Goal: Task Accomplishment & Management: Manage account settings

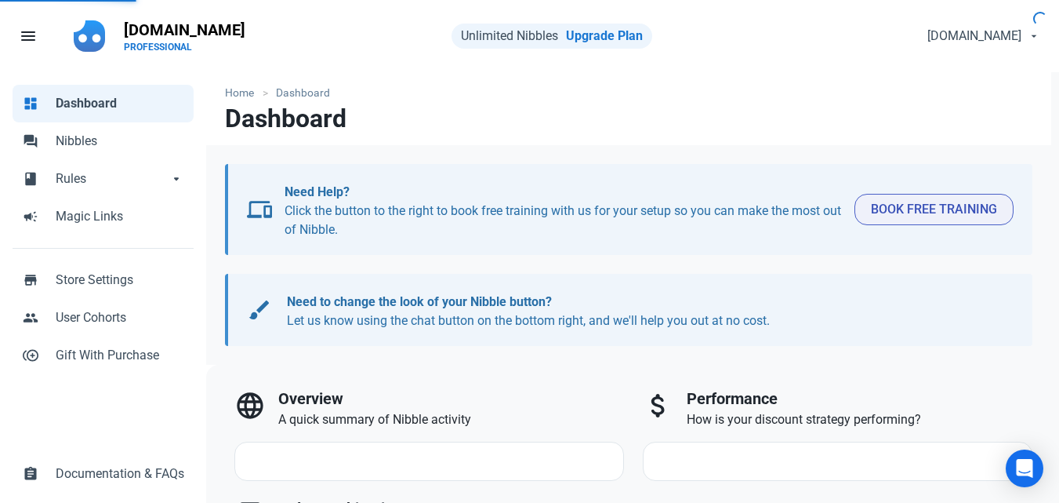
select select "7d"
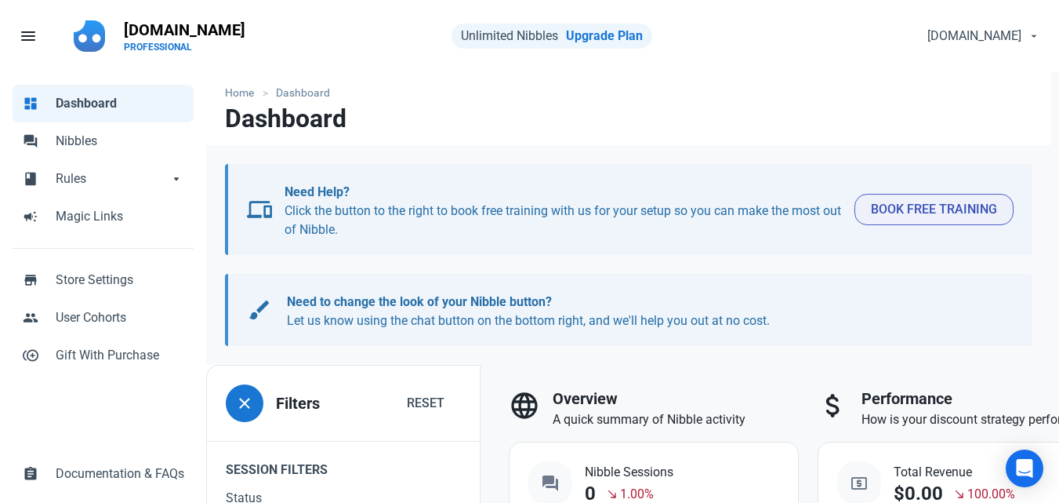
click at [744, 208] on p "Need Help? Click the button to the right to book free training with us for your…" at bounding box center [564, 211] width 558 height 56
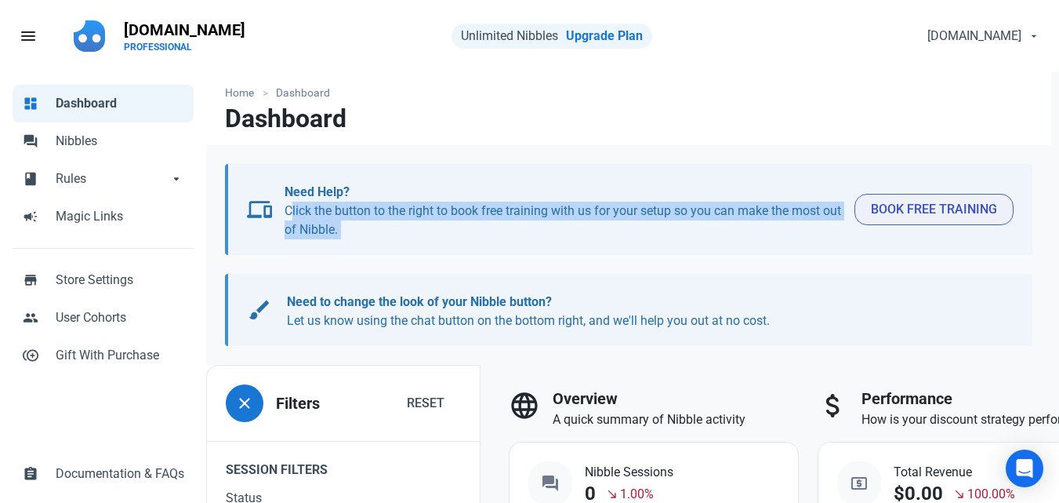
click at [744, 208] on p "Need Help? Click the button to the right to book free training with us for your…" at bounding box center [564, 211] width 558 height 56
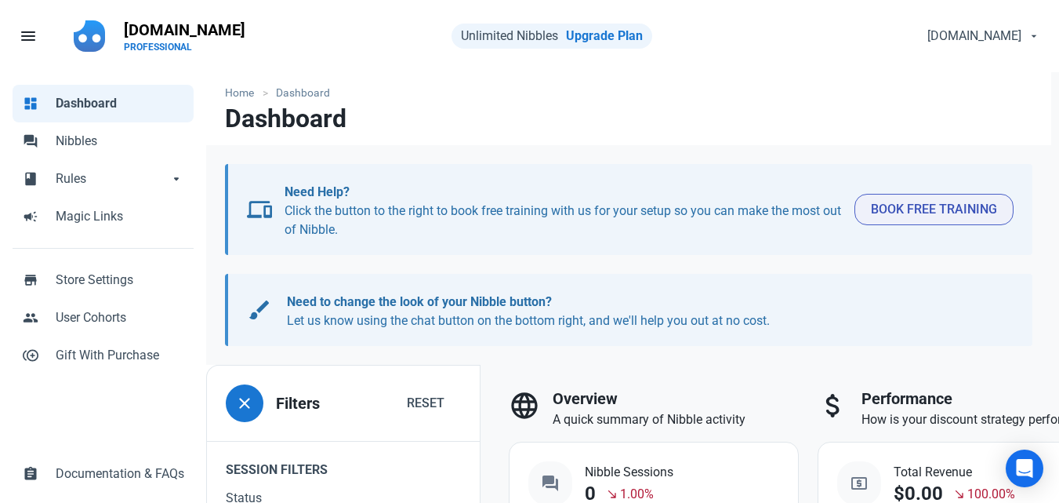
click at [325, 188] on b "Need Help?" at bounding box center [317, 191] width 65 height 15
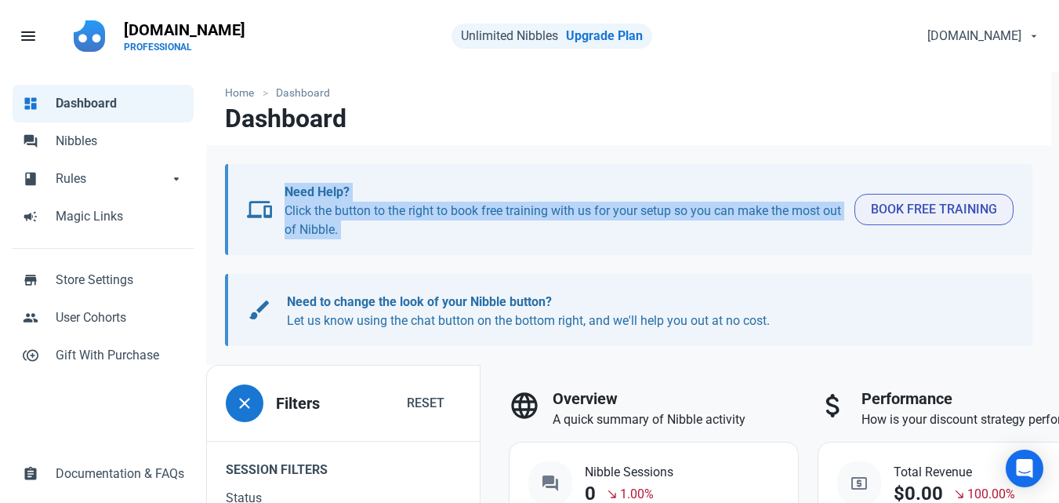
drag, startPoint x: 325, startPoint y: 188, endPoint x: 331, endPoint y: 238, distance: 50.5
click at [331, 238] on p "Need Help? Click the button to the right to book free training with us for your…" at bounding box center [564, 211] width 558 height 56
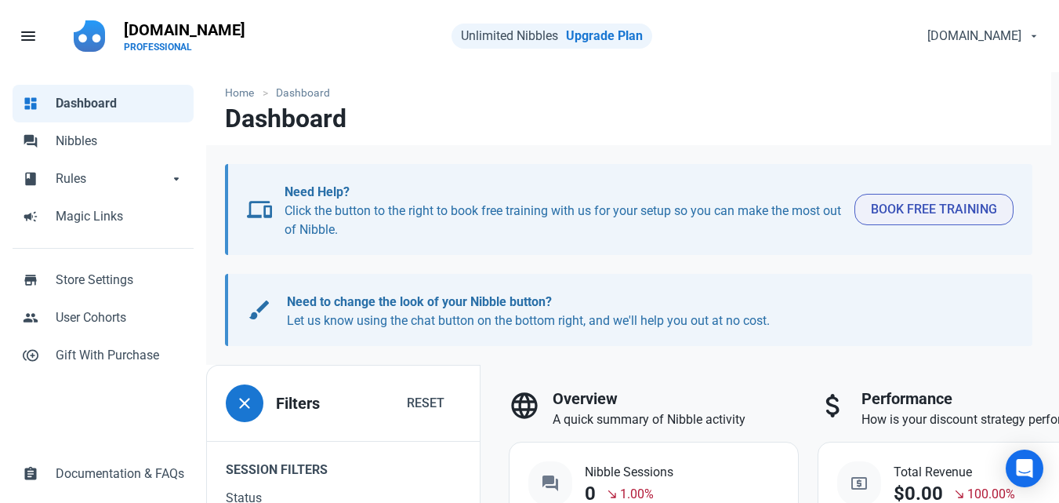
click at [609, 308] on p "Need to change the look of your Nibble button? Let us know using the chat butto…" at bounding box center [643, 312] width 712 height 38
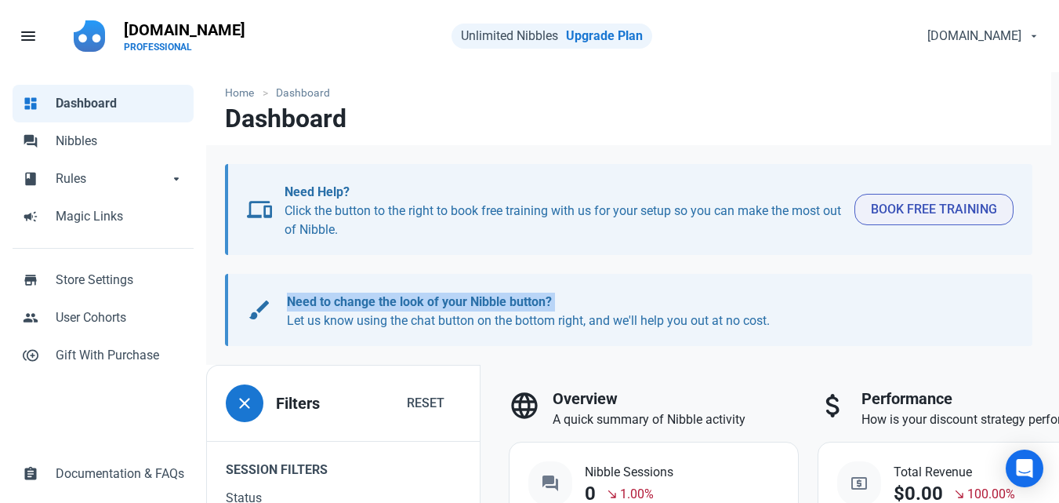
click at [609, 308] on p "Need to change the look of your Nibble button? Let us know using the chat butto…" at bounding box center [643, 312] width 712 height 38
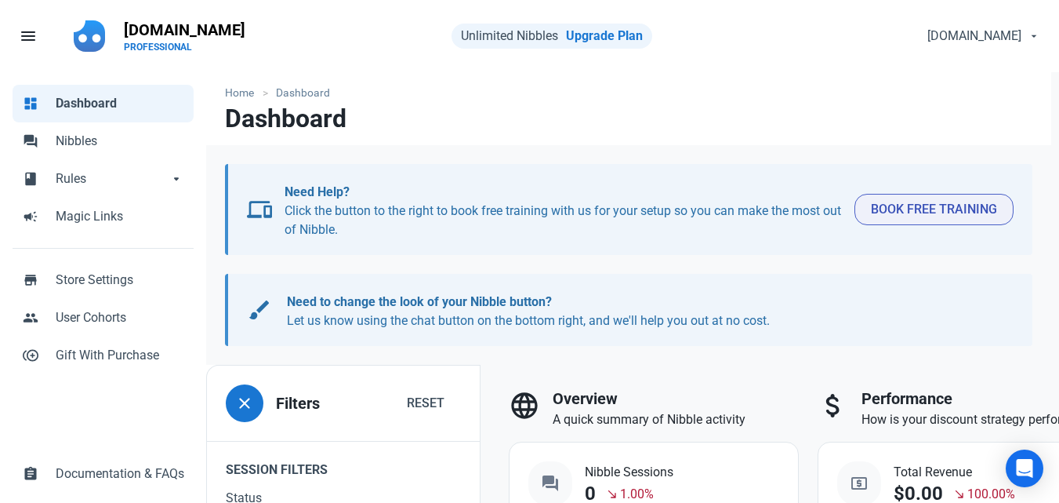
click at [496, 321] on p "Need to change the look of your Nibble button? Let us know using the chat butto…" at bounding box center [643, 312] width 712 height 38
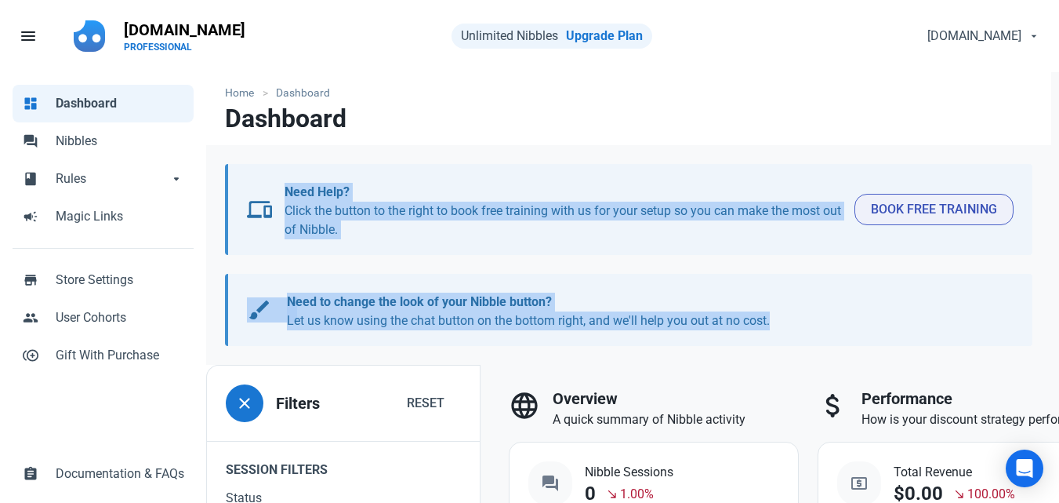
drag, startPoint x: 496, startPoint y: 321, endPoint x: 416, endPoint y: 168, distance: 172.2
click at [416, 168] on div "devices Need Help? Click the button to the right to book free training with us …" at bounding box center [628, 255] width 845 height 182
click at [337, 90] on ul "Home Dashboard" at bounding box center [629, 93] width 808 height 16
drag, startPoint x: 337, startPoint y: 90, endPoint x: 343, endPoint y: 313, distance: 222.8
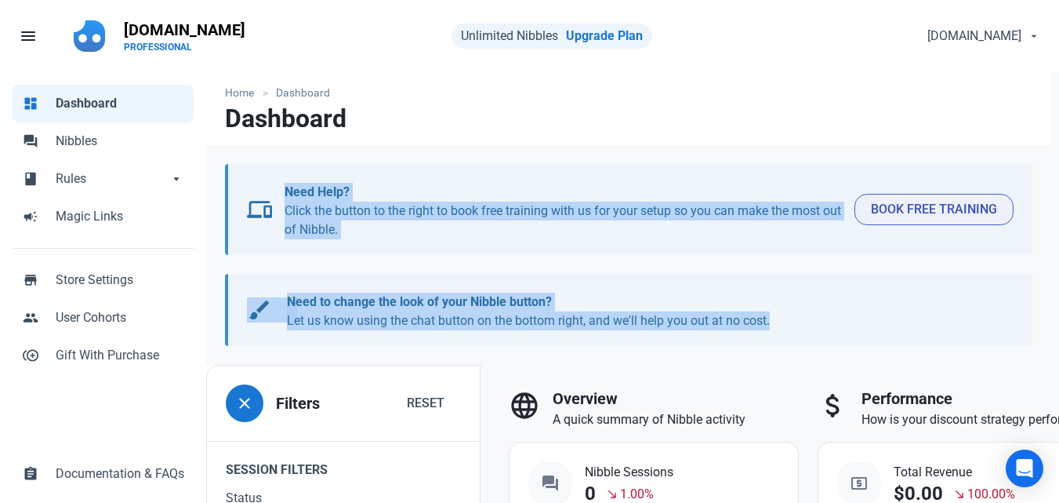
click at [343, 313] on p "Need to change the look of your Nibble button? Let us know using the chat butto…" at bounding box center [643, 312] width 712 height 38
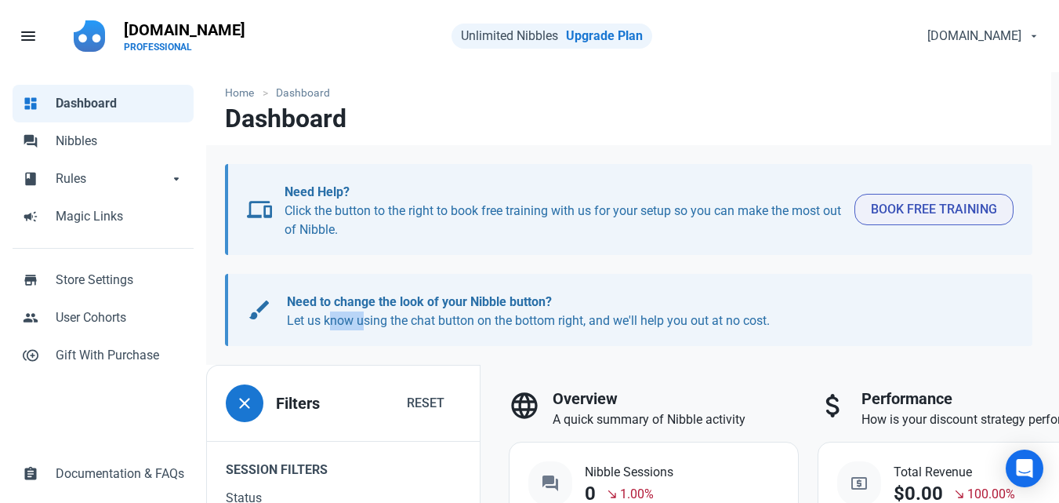
click at [343, 313] on p "Need to change the look of your Nibble button? Let us know using the chat butto…" at bounding box center [643, 312] width 712 height 38
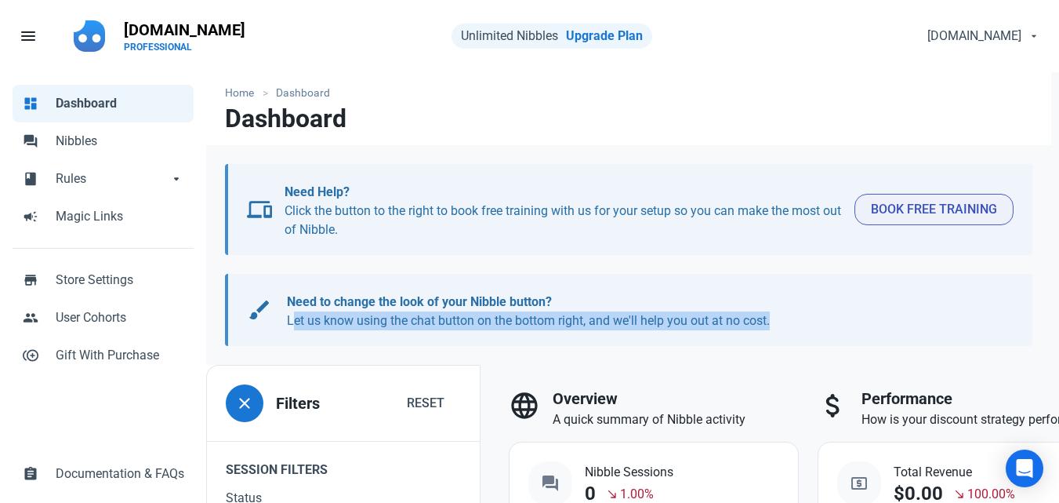
click at [343, 313] on p "Need to change the look of your Nibble button? Let us know using the chat butto…" at bounding box center [643, 312] width 712 height 38
click at [71, 144] on span "Nibbles" at bounding box center [120, 141] width 129 height 19
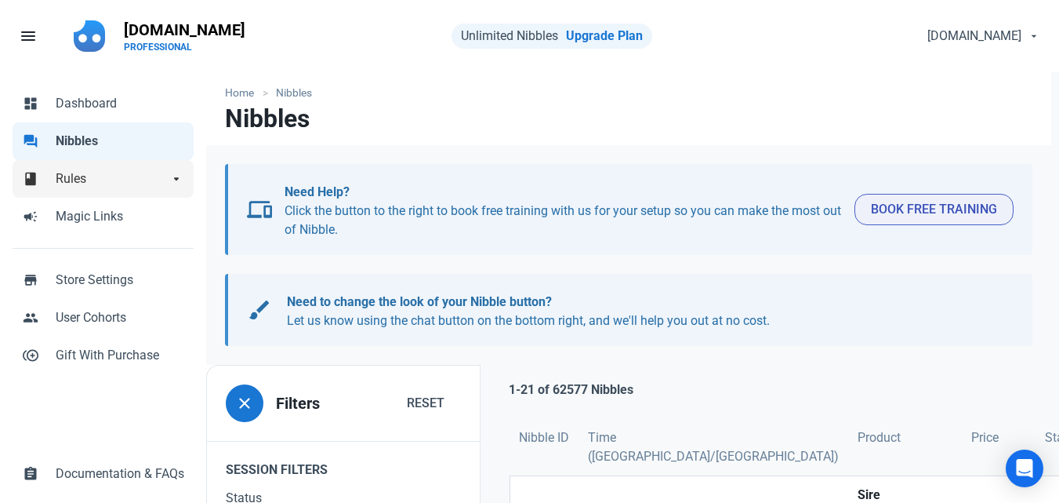
click at [105, 184] on span "Rules" at bounding box center [112, 178] width 113 height 19
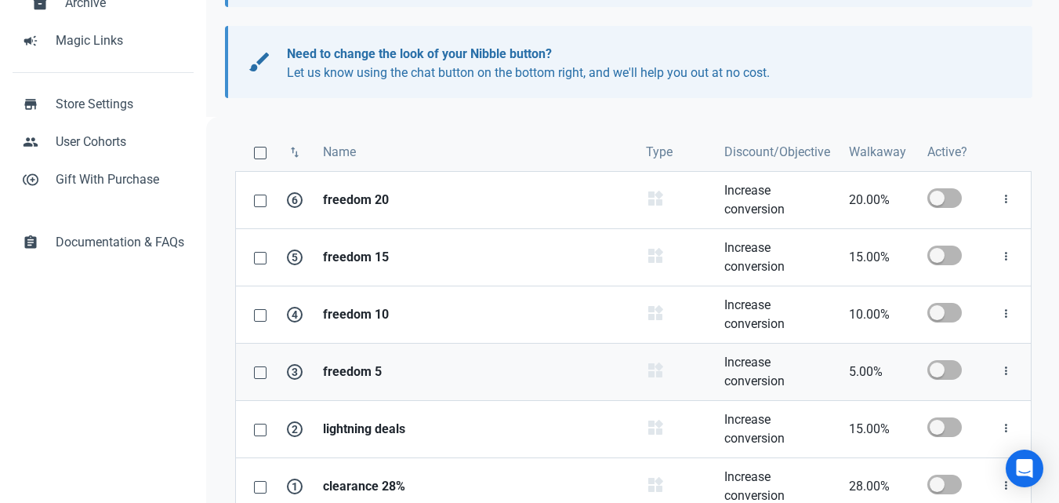
scroll to position [248, 0]
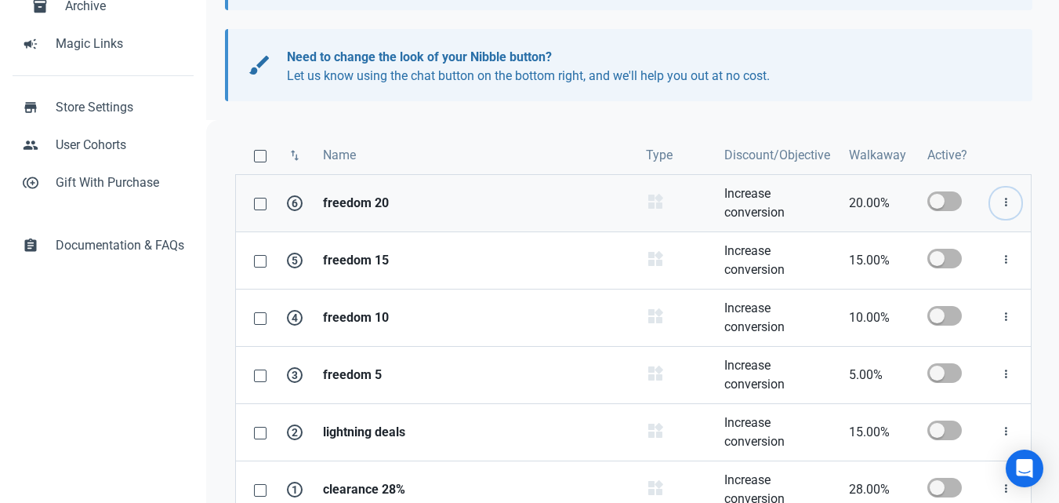
click at [1011, 199] on icon "button" at bounding box center [1006, 203] width 13 height 20
click at [962, 238] on link "Edit" at bounding box center [979, 241] width 86 height 26
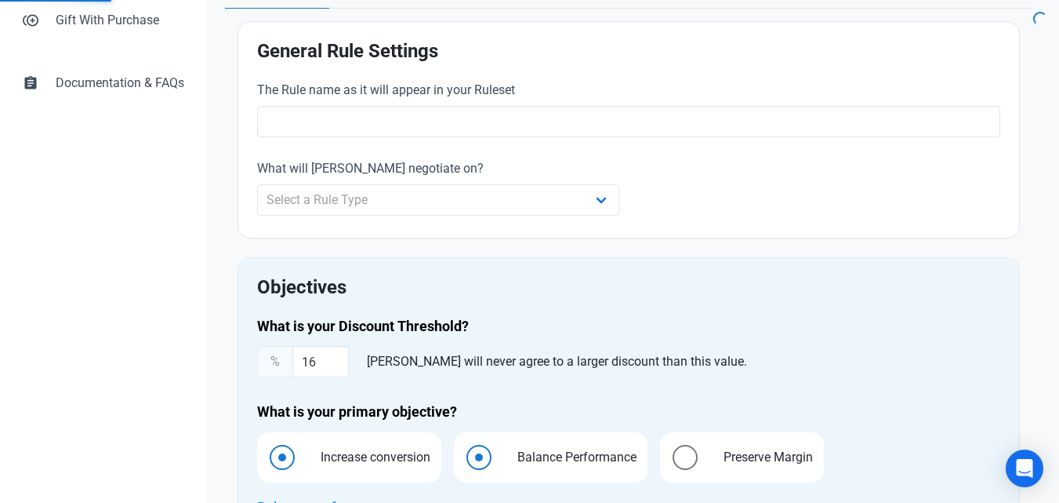
type input "freedom 20"
select select "product_category"
type input "20.00"
radio input "true"
radio input "false"
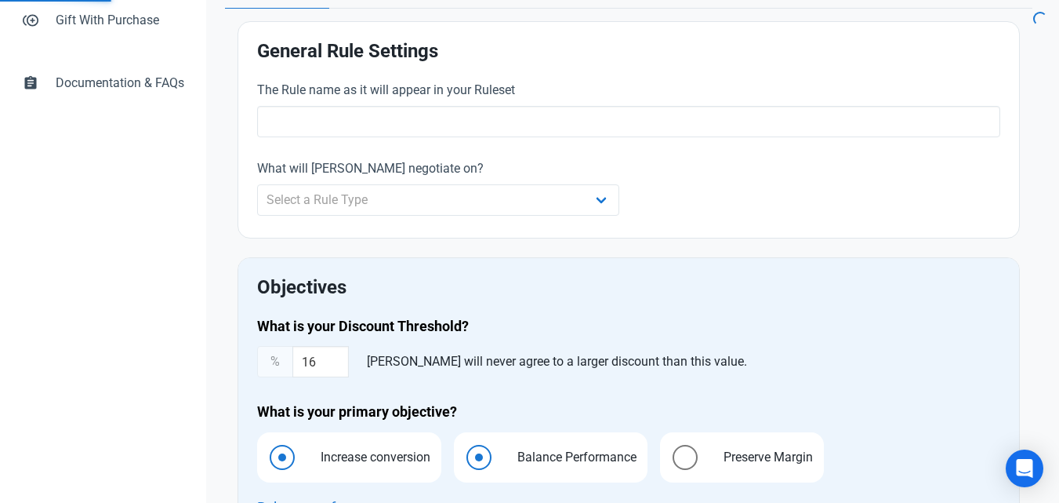
radio input "true"
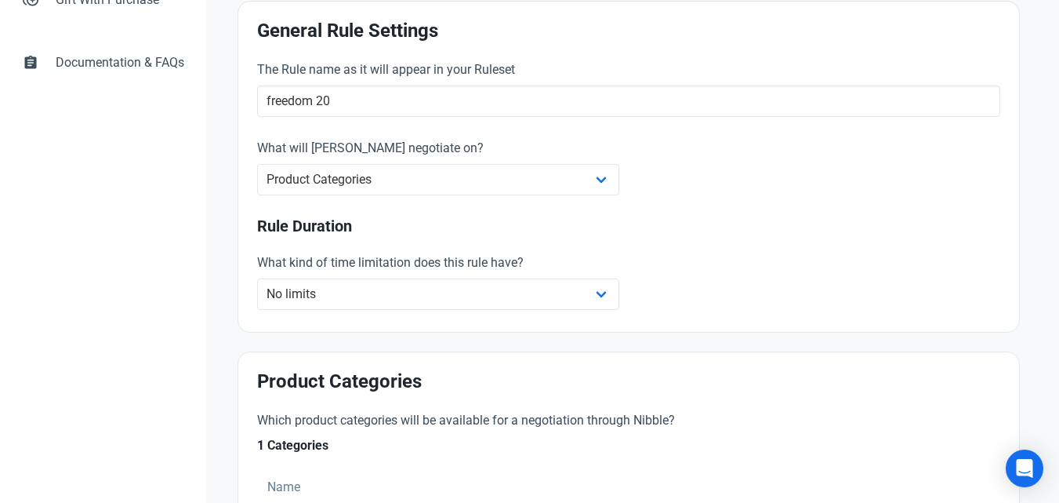
scroll to position [428, 0]
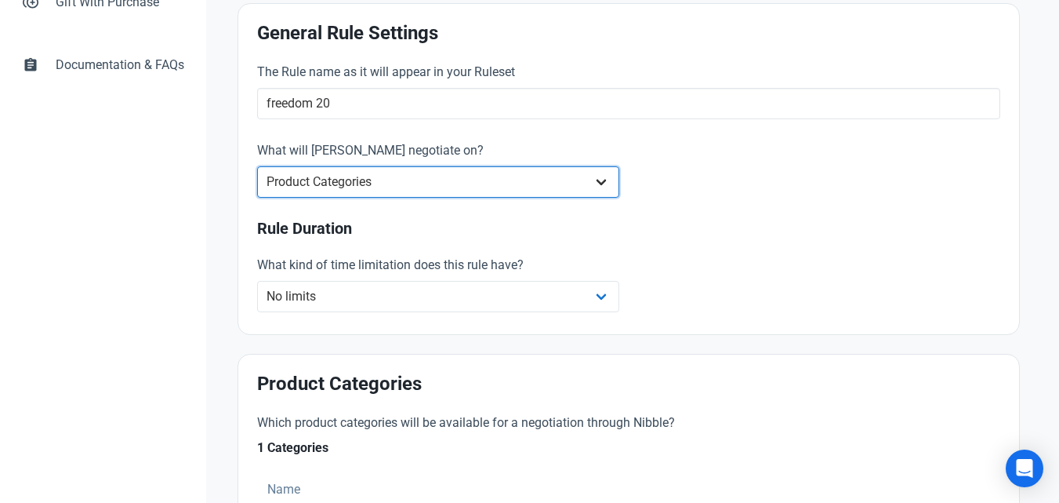
click at [612, 183] on select "Whole Store Individual Products Product Categories Cart" at bounding box center [438, 181] width 362 height 31
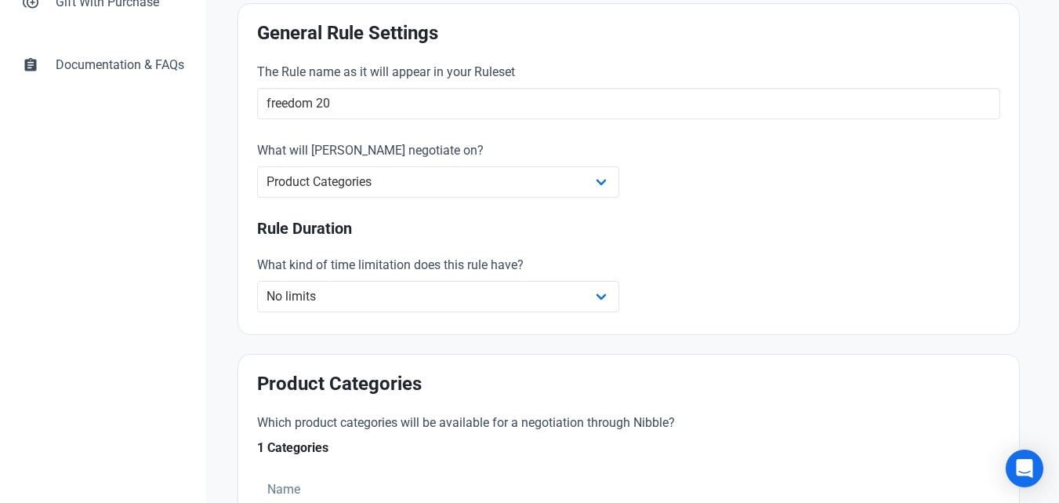
click at [717, 126] on div "The Rule name as it will appear in your Ruleset freedom 20" at bounding box center [629, 92] width 762 height 78
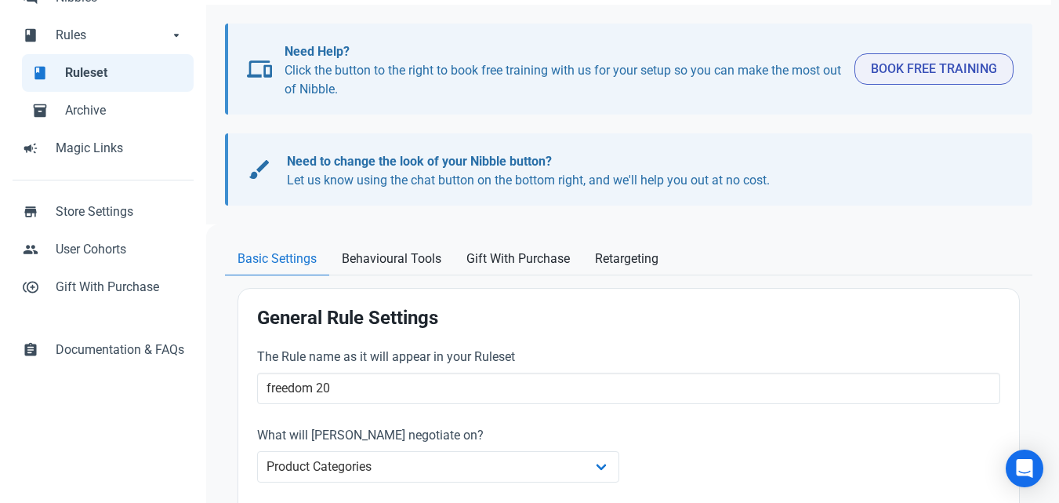
scroll to position [140, 0]
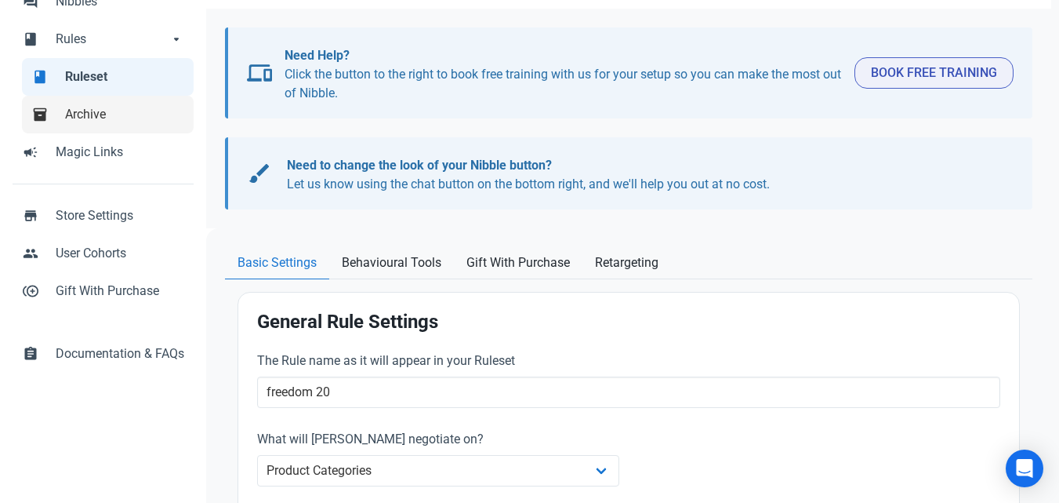
click at [101, 117] on span "Archive" at bounding box center [124, 114] width 119 height 19
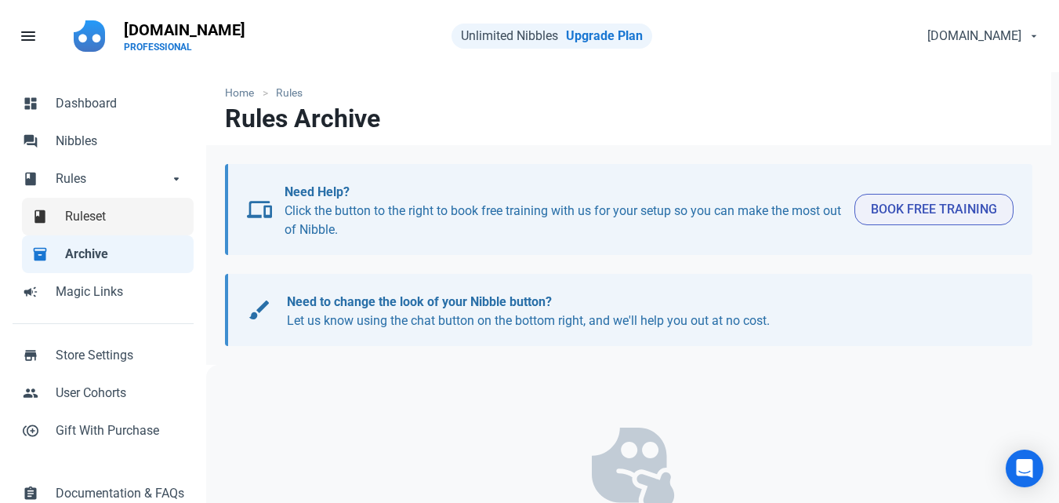
click at [114, 223] on span "Ruleset" at bounding box center [124, 216] width 119 height 19
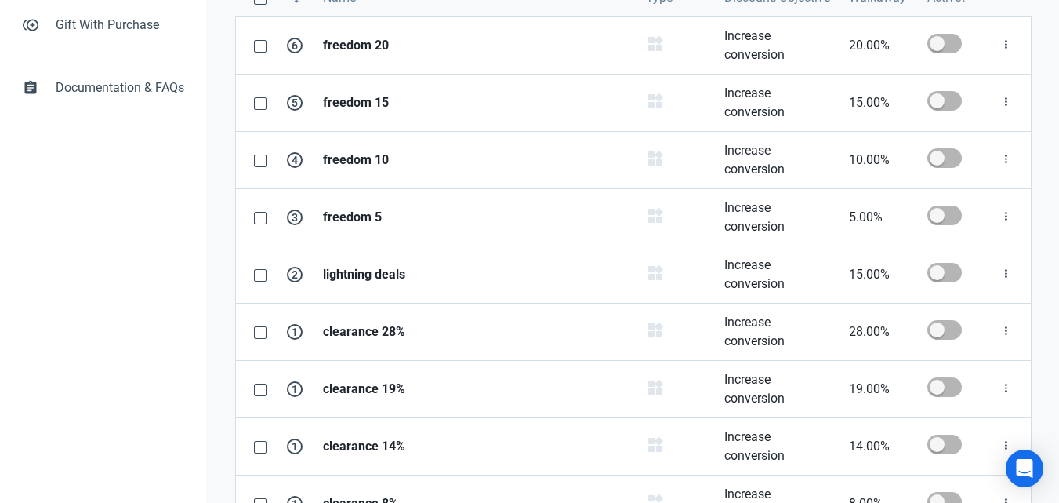
scroll to position [452, 0]
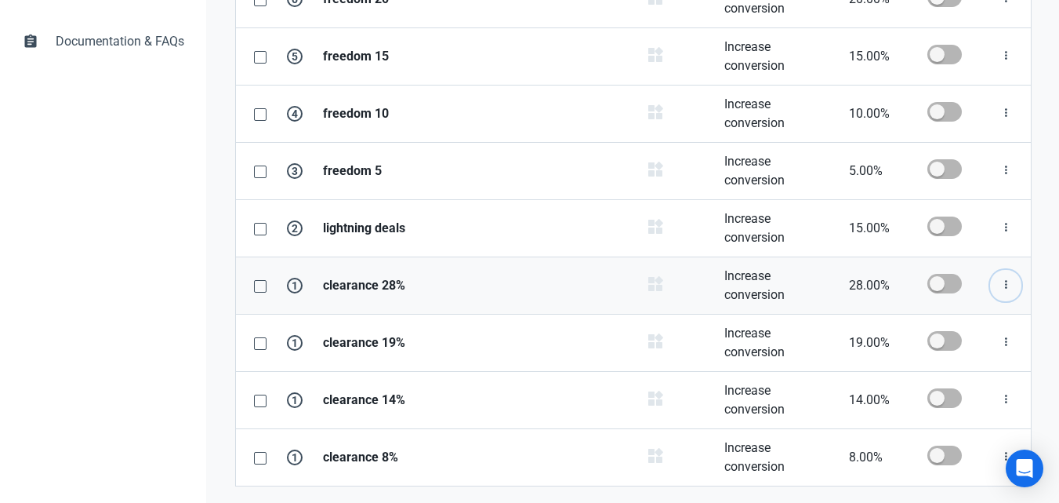
click at [1002, 285] on icon "button" at bounding box center [1006, 285] width 13 height 20
click at [954, 317] on link "Edit" at bounding box center [979, 324] width 86 height 26
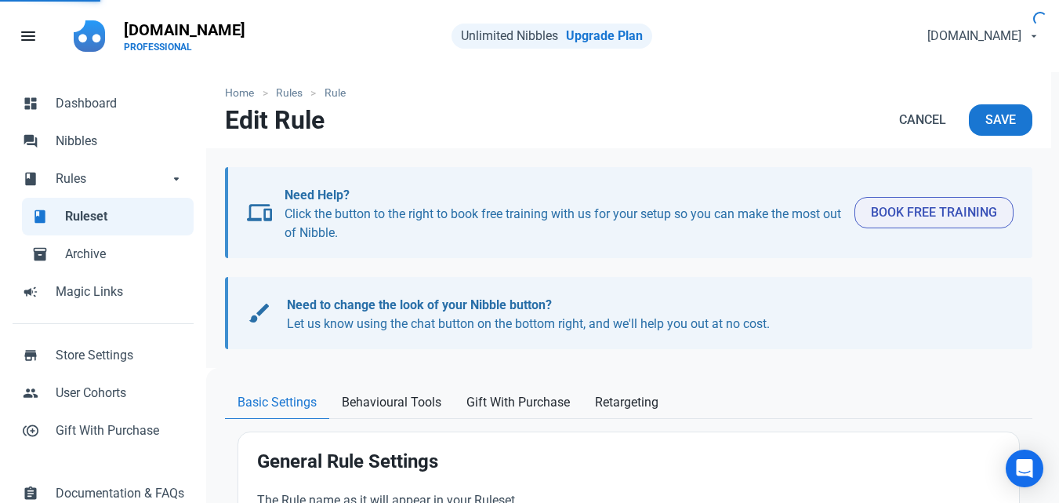
type input "clearance 28%"
select select "product_category"
type input "28.00"
radio input "true"
radio input "false"
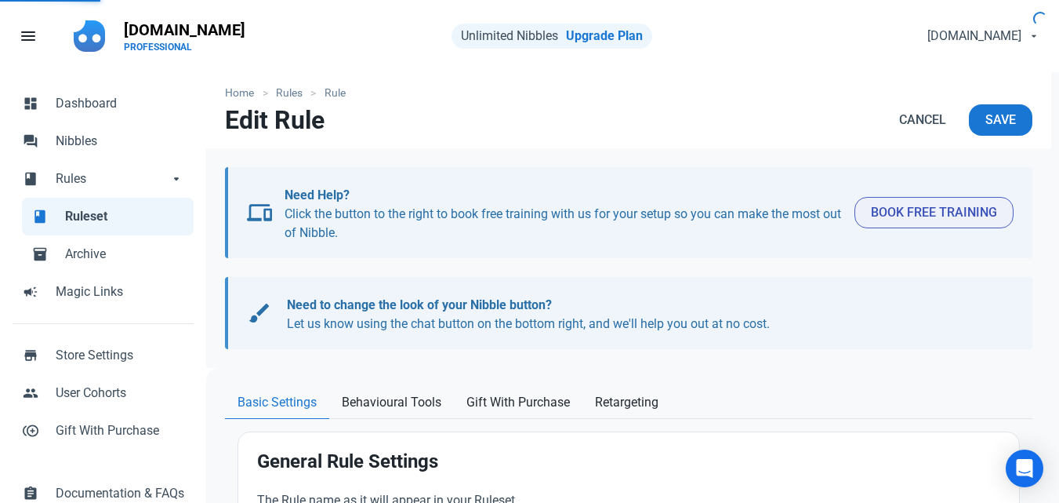
radio input "true"
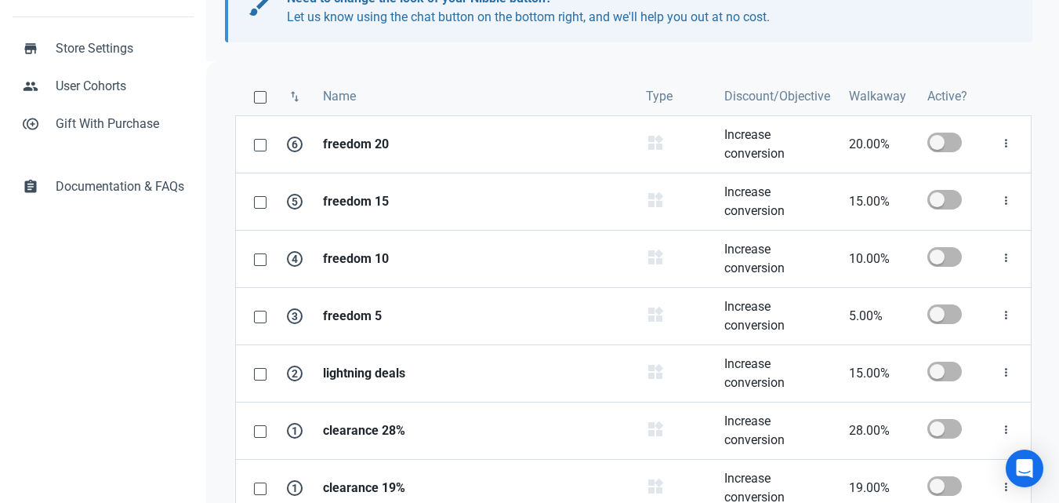
scroll to position [307, 0]
click at [1001, 147] on icon "button" at bounding box center [1006, 143] width 13 height 20
click at [290, 143] on span "6" at bounding box center [295, 144] width 16 height 16
click at [343, 151] on strong "freedom 20" at bounding box center [475, 143] width 304 height 19
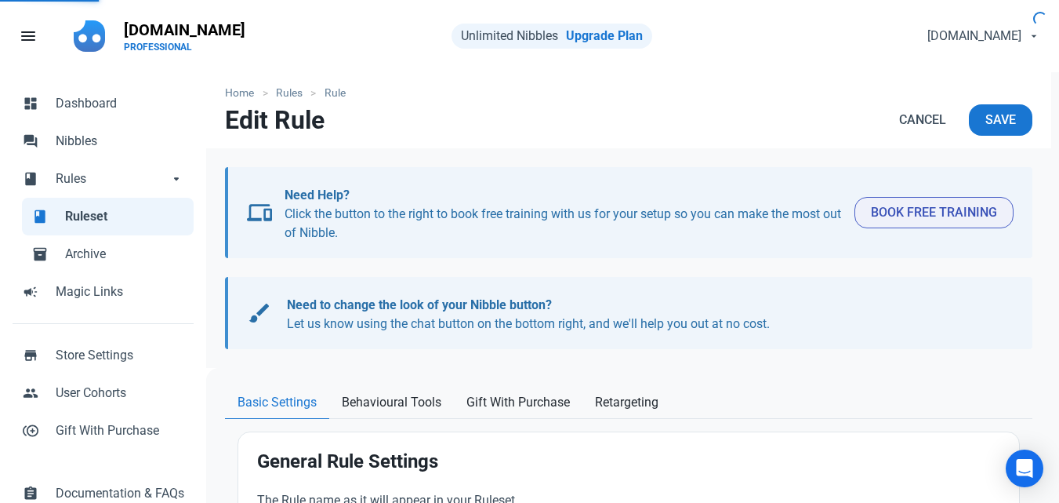
type input "freedom 20"
select select "product_category"
type input "20.00"
radio input "true"
radio input "false"
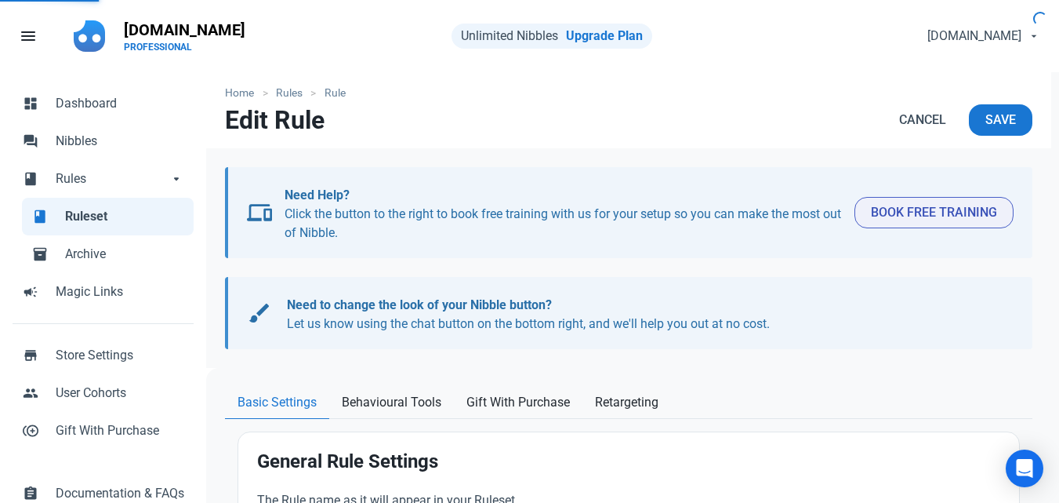
radio input "true"
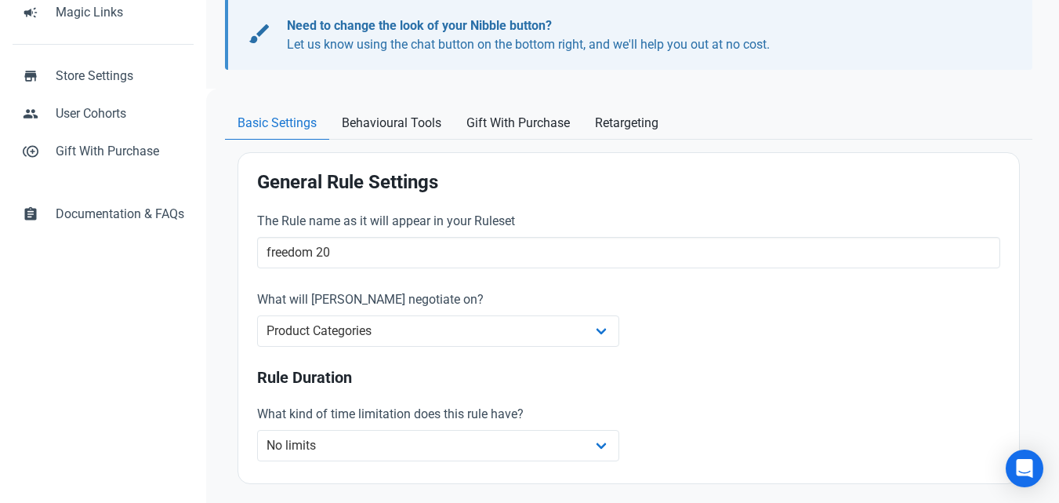
scroll to position [278, 0]
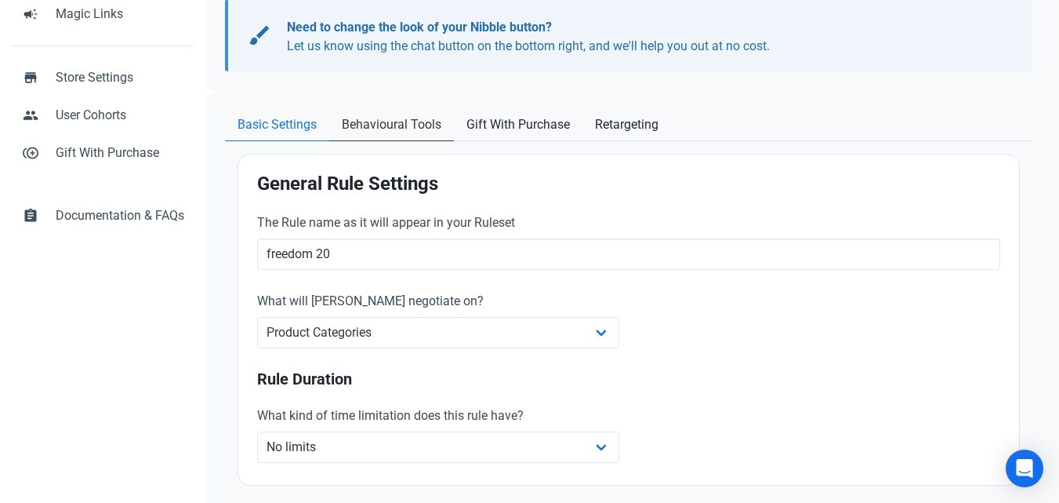
click at [418, 117] on span "Behavioural Tools" at bounding box center [392, 124] width 100 height 19
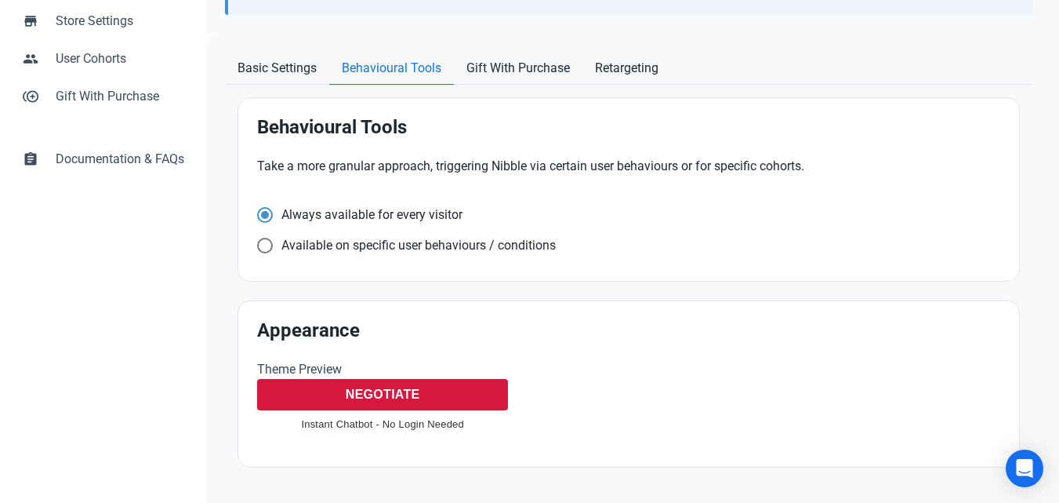
scroll to position [336, 0]
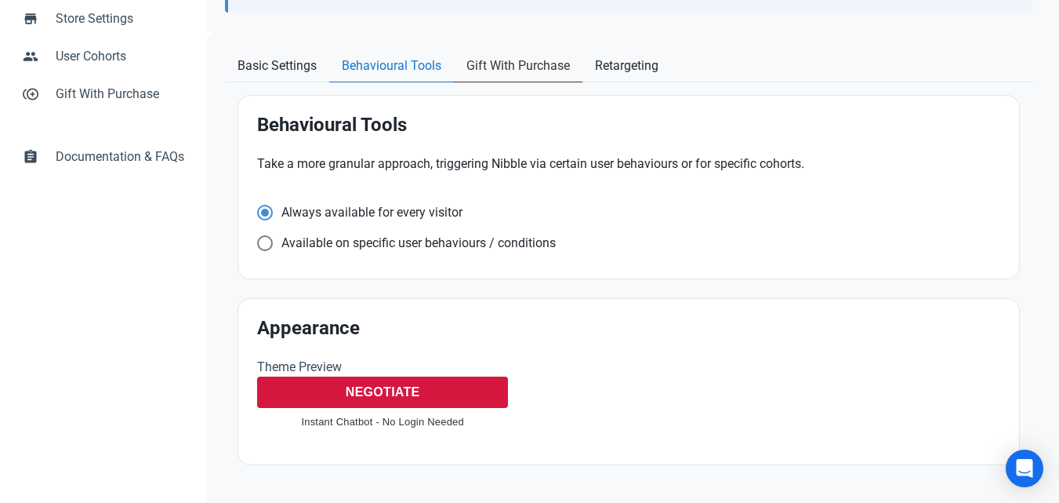
click at [521, 73] on span "Gift With Purchase" at bounding box center [519, 65] width 104 height 19
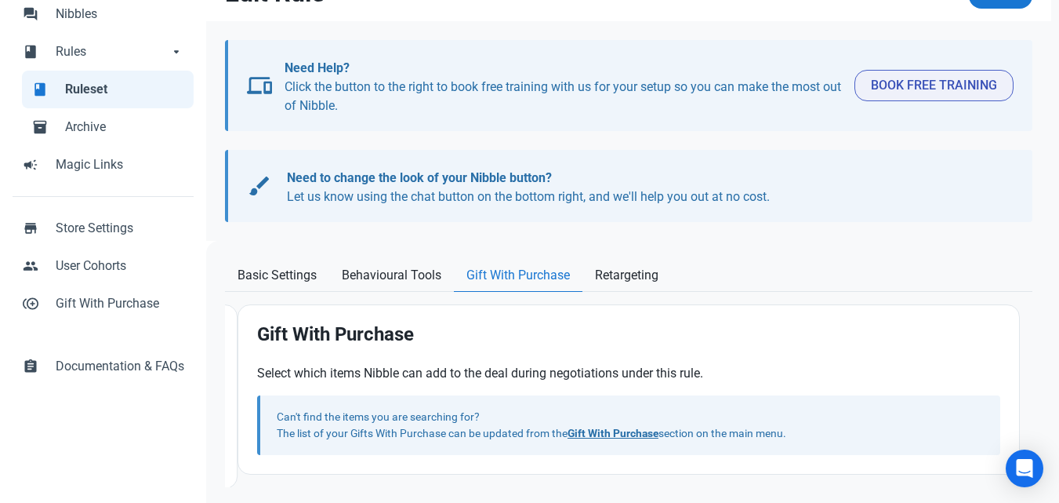
scroll to position [127, 0]
click at [637, 282] on span "Retargeting" at bounding box center [627, 275] width 64 height 19
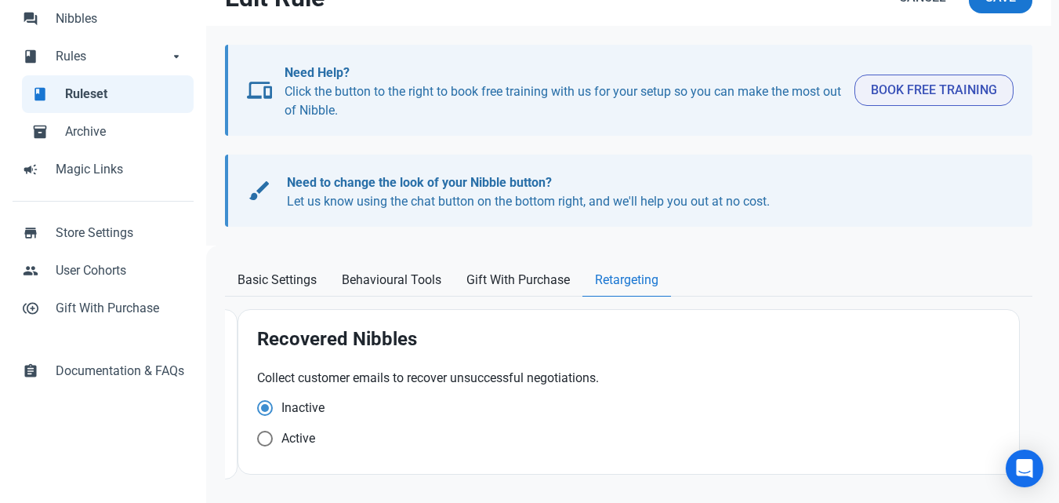
scroll to position [122, 0]
click at [266, 281] on span "Basic Settings" at bounding box center [277, 280] width 79 height 19
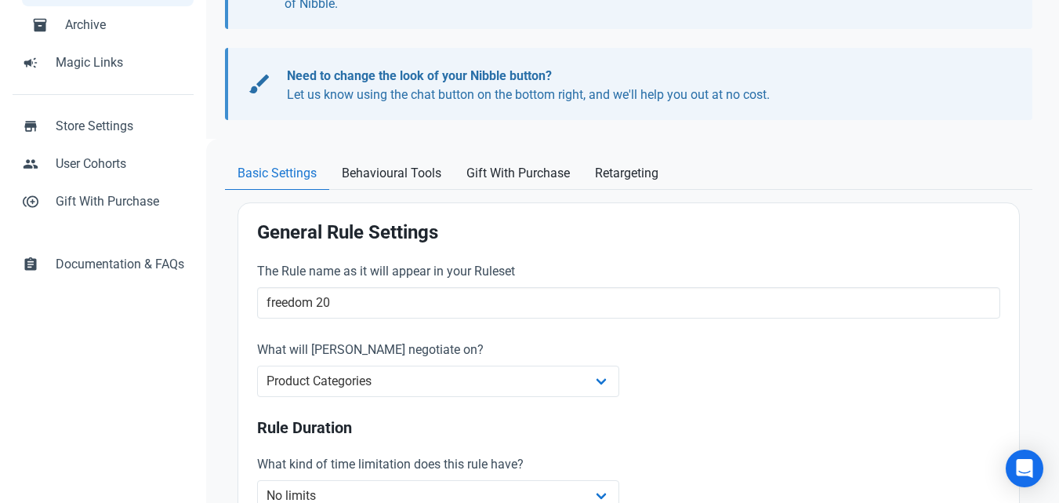
scroll to position [187, 0]
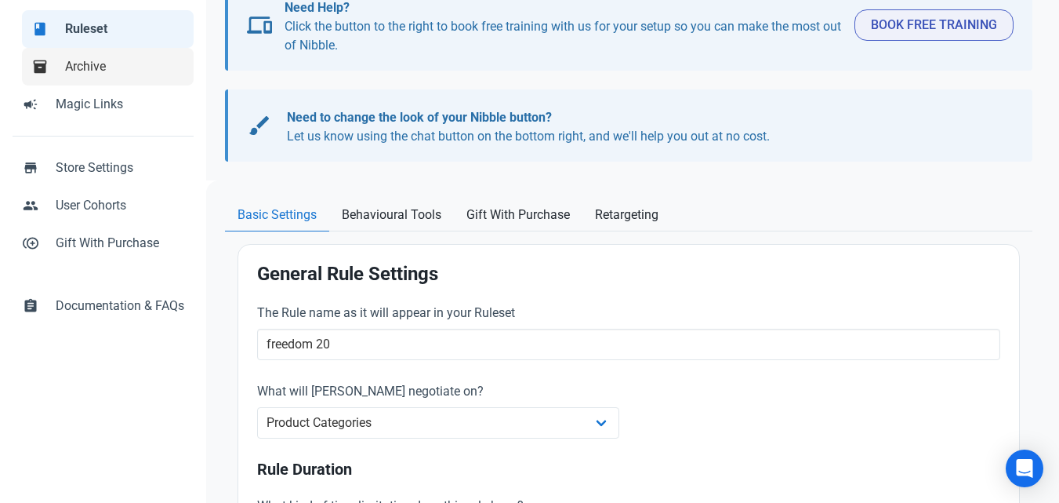
click at [104, 58] on span "Archive" at bounding box center [124, 66] width 119 height 19
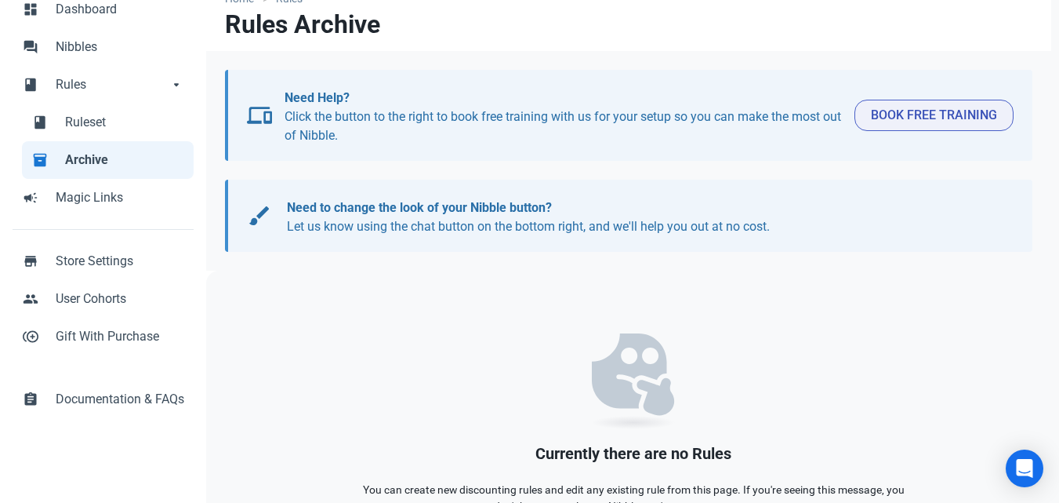
scroll to position [62, 0]
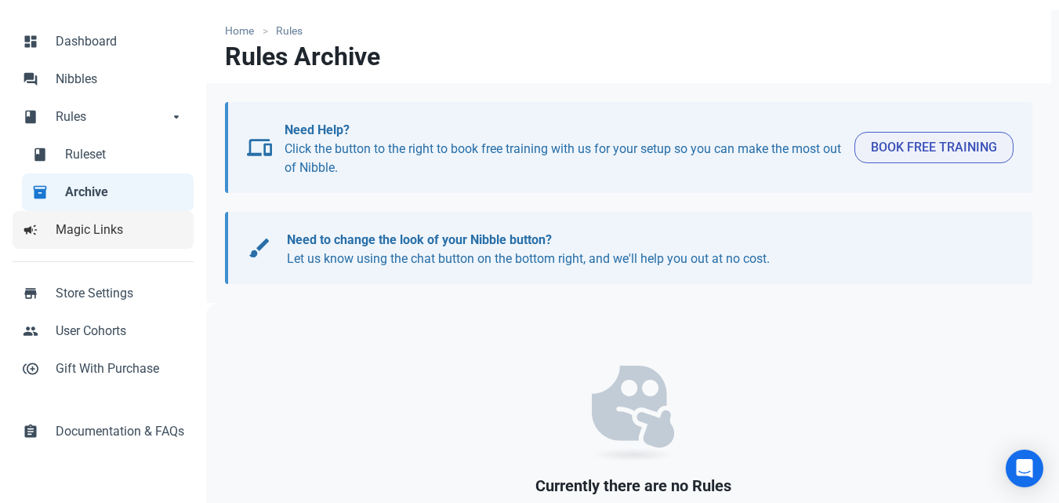
click at [90, 222] on span "Magic Links" at bounding box center [120, 229] width 129 height 19
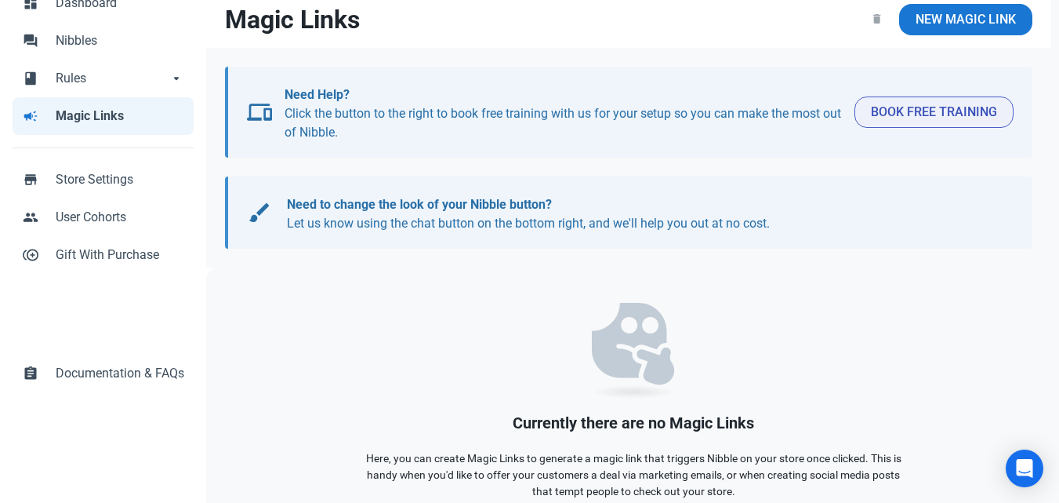
scroll to position [85, 0]
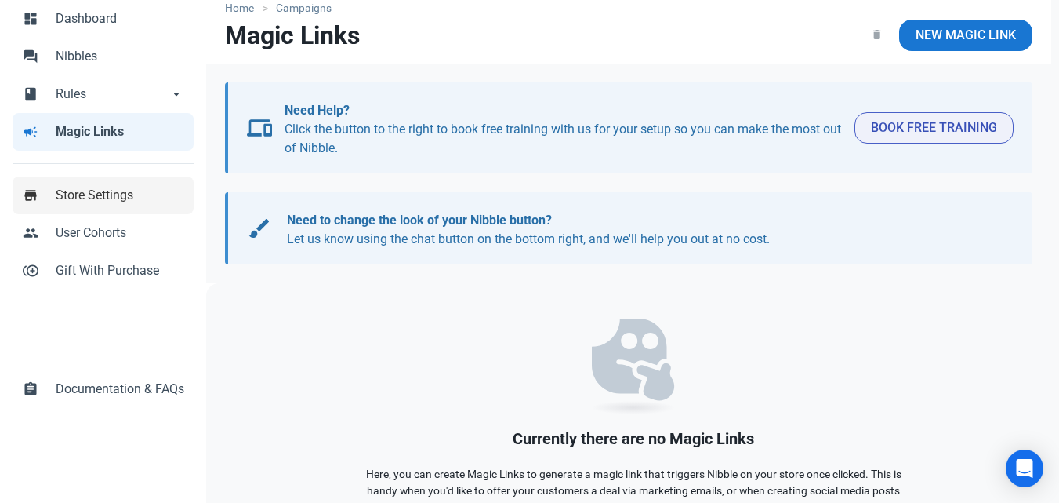
click at [107, 191] on span "Store Settings" at bounding box center [120, 195] width 129 height 19
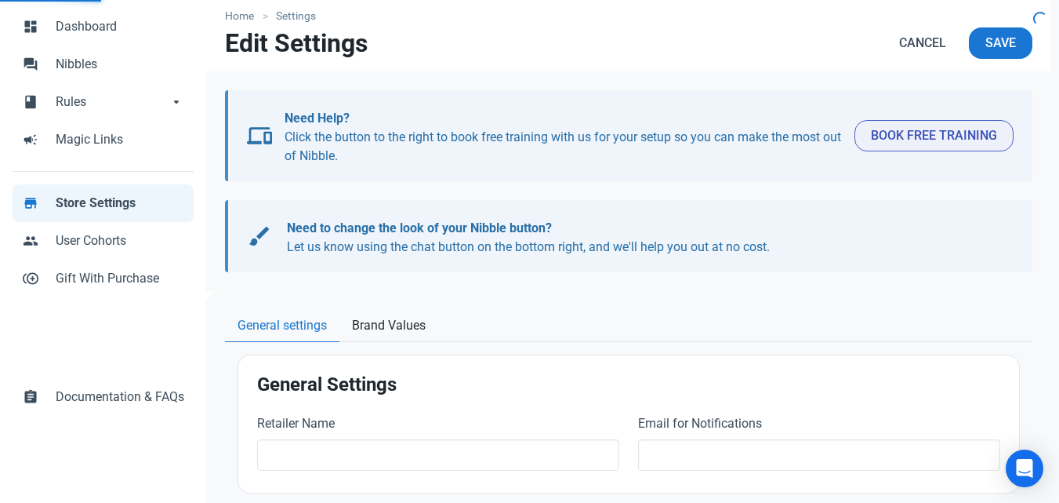
type input "[DOMAIN_NAME]"
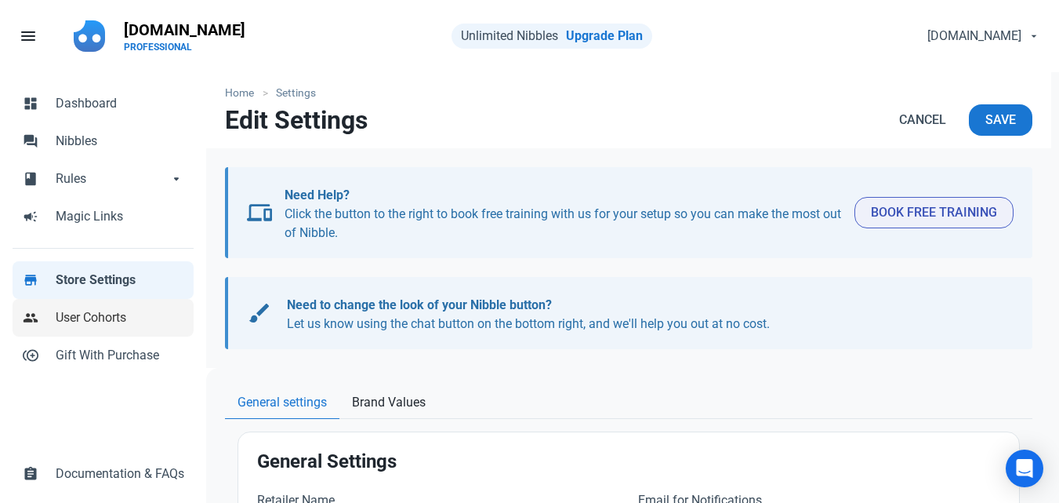
click at [94, 315] on span "User Cohorts" at bounding box center [120, 317] width 129 height 19
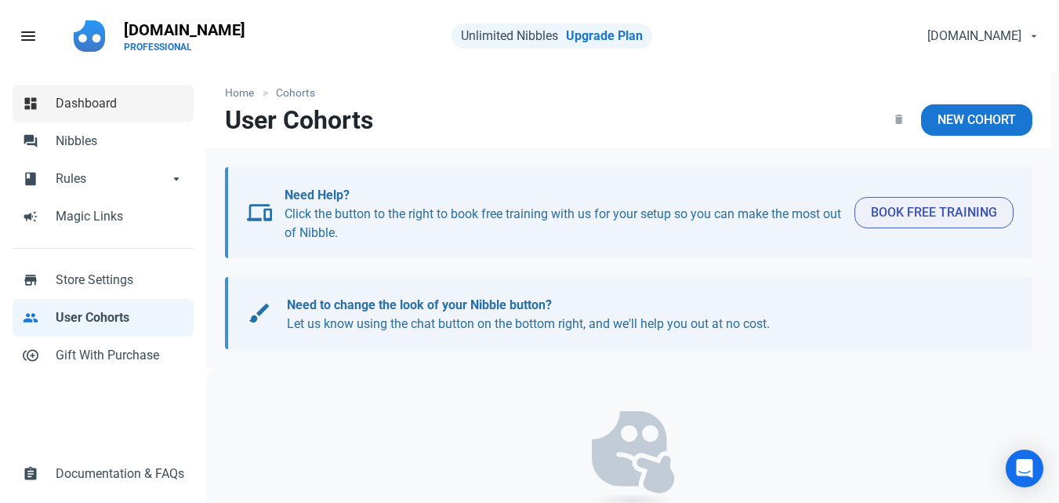
click at [128, 111] on span "Dashboard" at bounding box center [120, 103] width 129 height 19
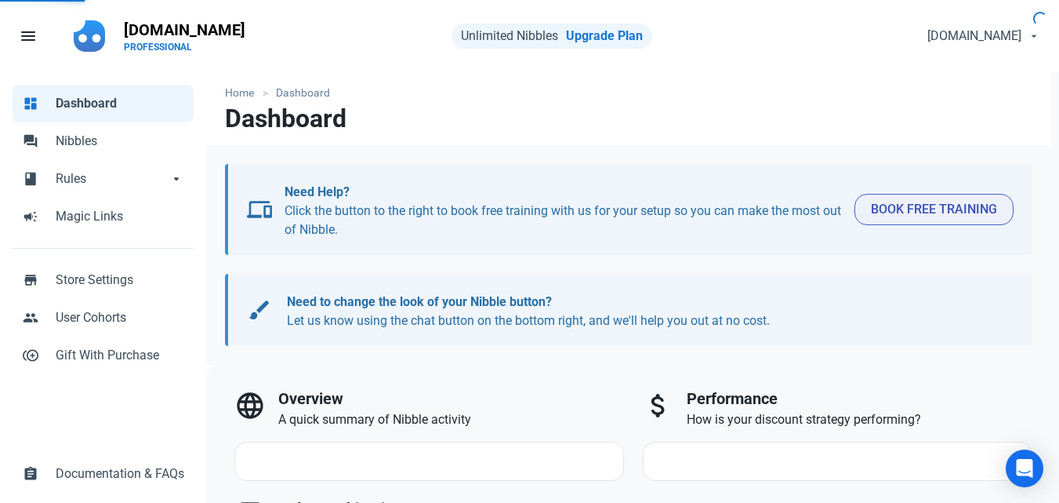
select select "7d"
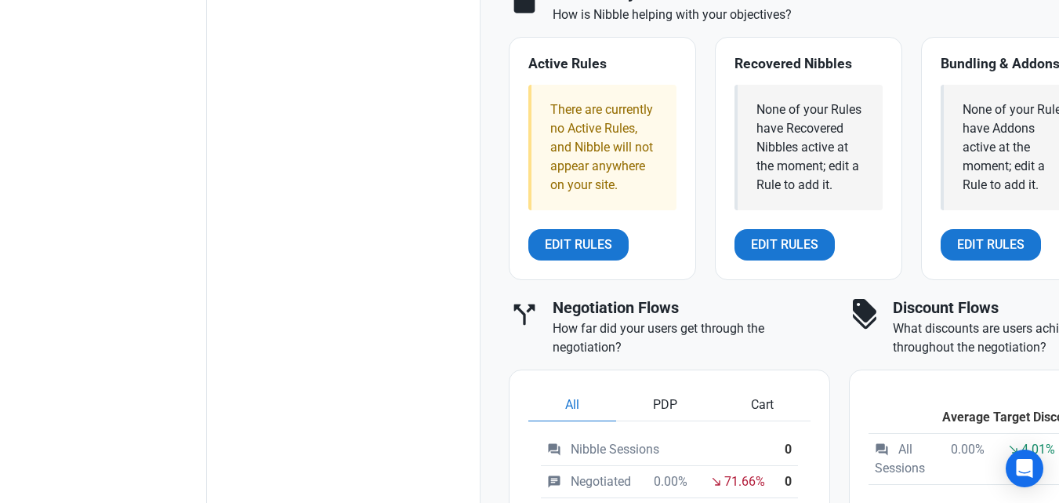
scroll to position [677, 0]
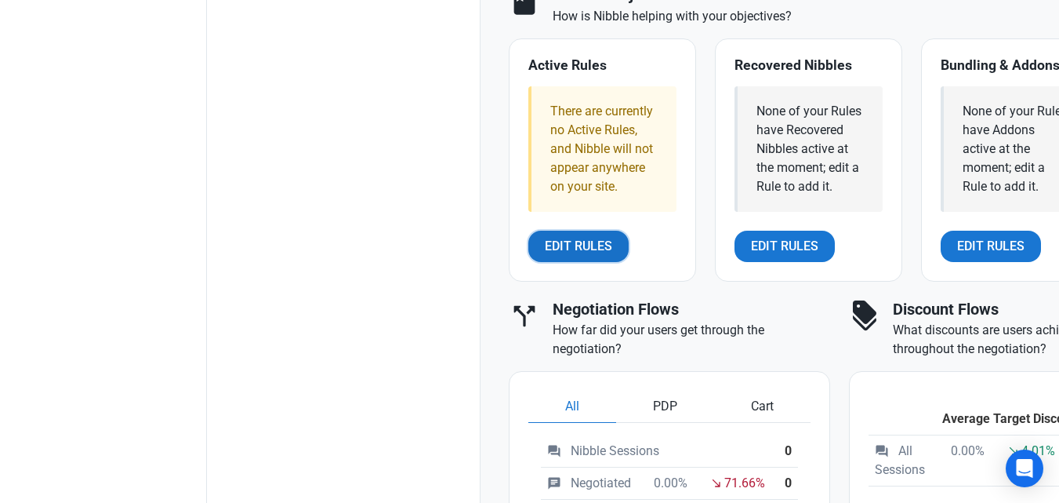
click at [599, 256] on span "Edit Rules" at bounding box center [578, 246] width 67 height 19
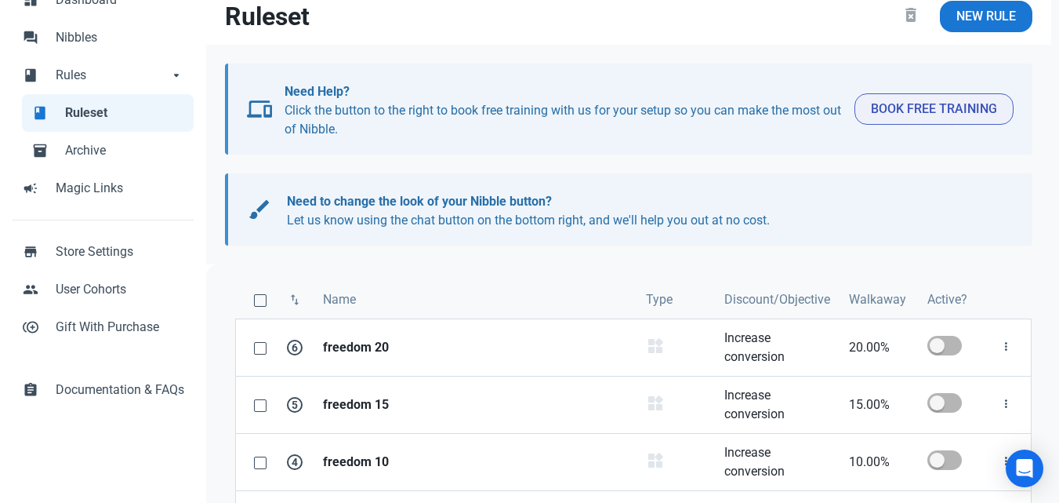
scroll to position [100, 0]
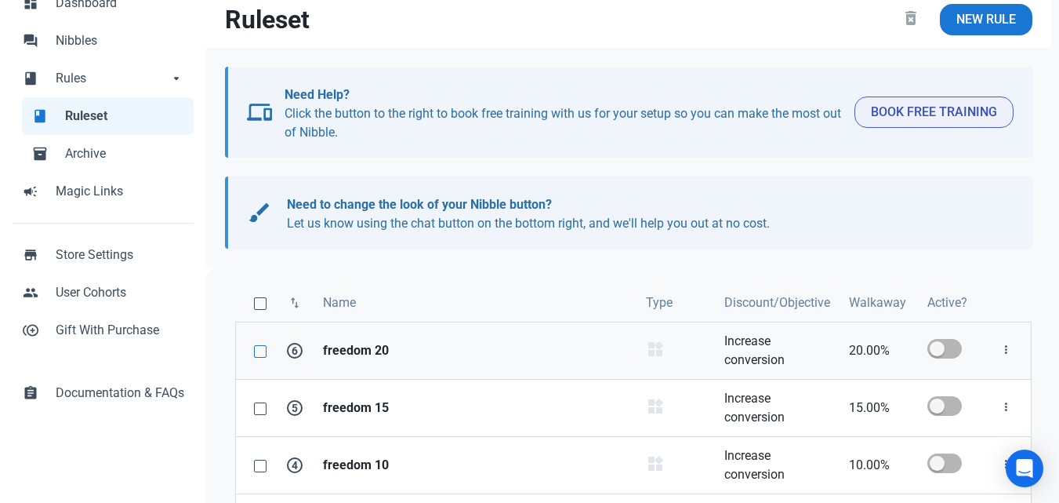
click at [260, 350] on span at bounding box center [260, 351] width 13 height 13
checkbox input "true"
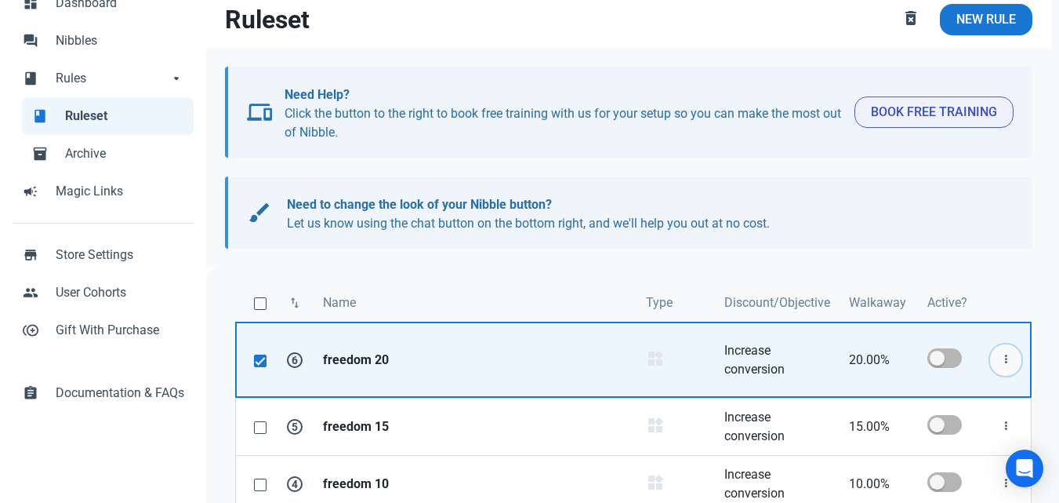
click at [1007, 359] on icon "button" at bounding box center [1006, 360] width 13 height 20
click at [967, 399] on link "Edit" at bounding box center [979, 398] width 86 height 26
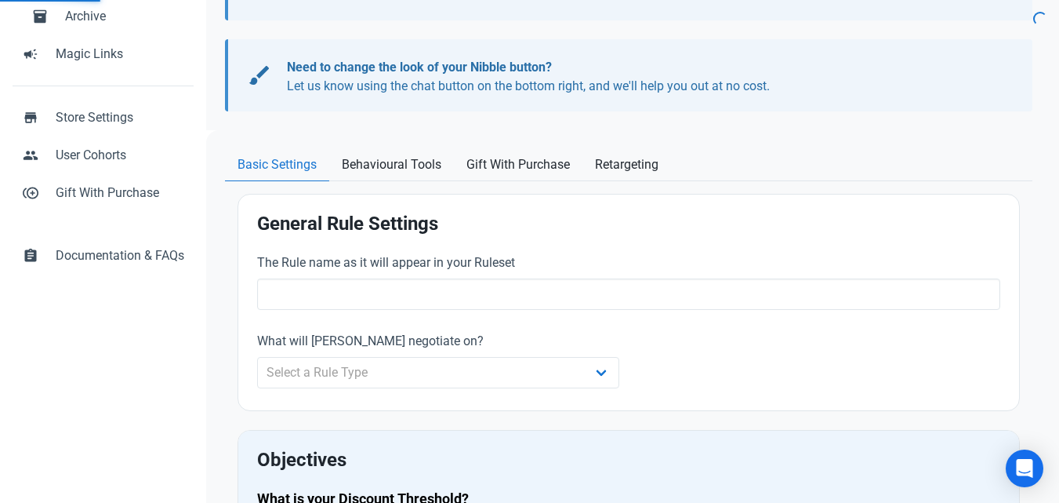
type input "freedom 20"
select select "product_category"
type input "20.00"
radio input "true"
radio input "false"
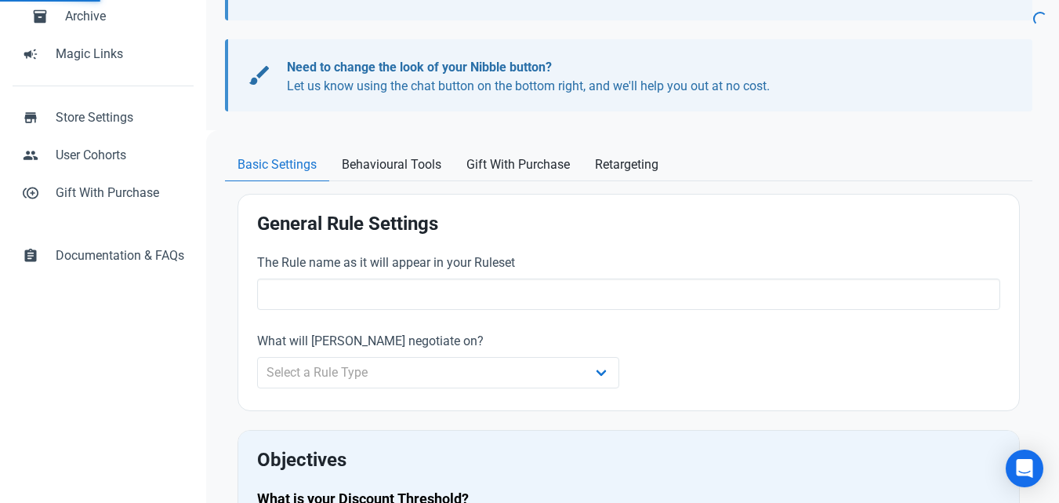
radio input "true"
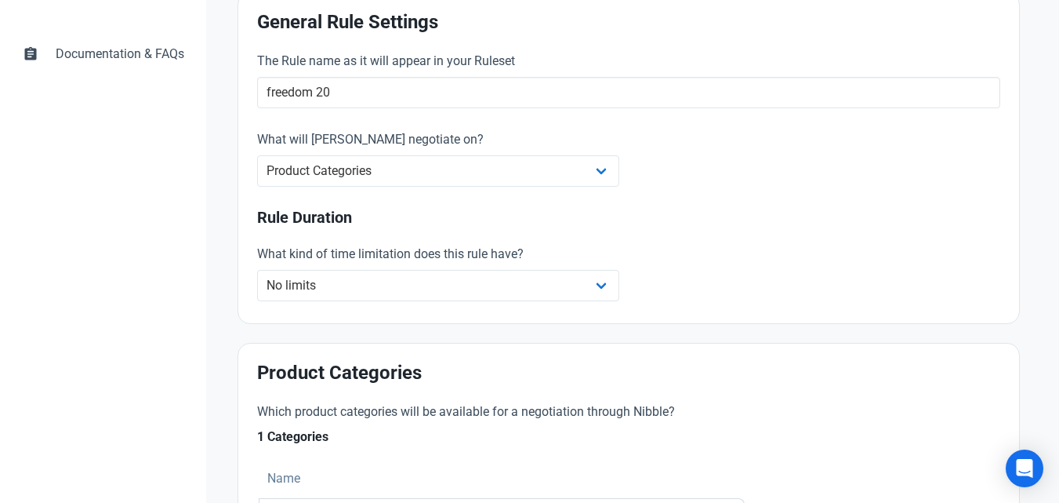
scroll to position [409, 0]
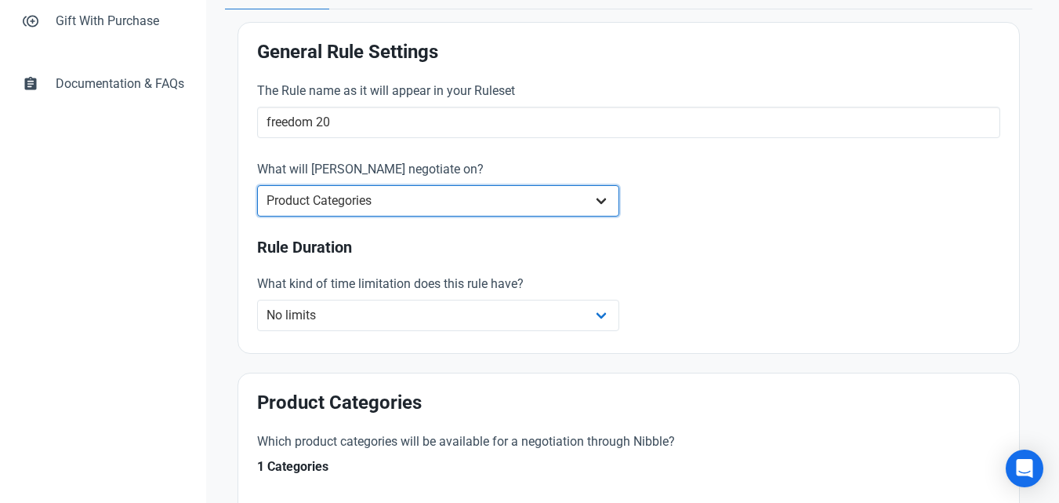
click at [551, 208] on select "Whole Store Individual Products Product Categories Cart" at bounding box center [438, 200] width 362 height 31
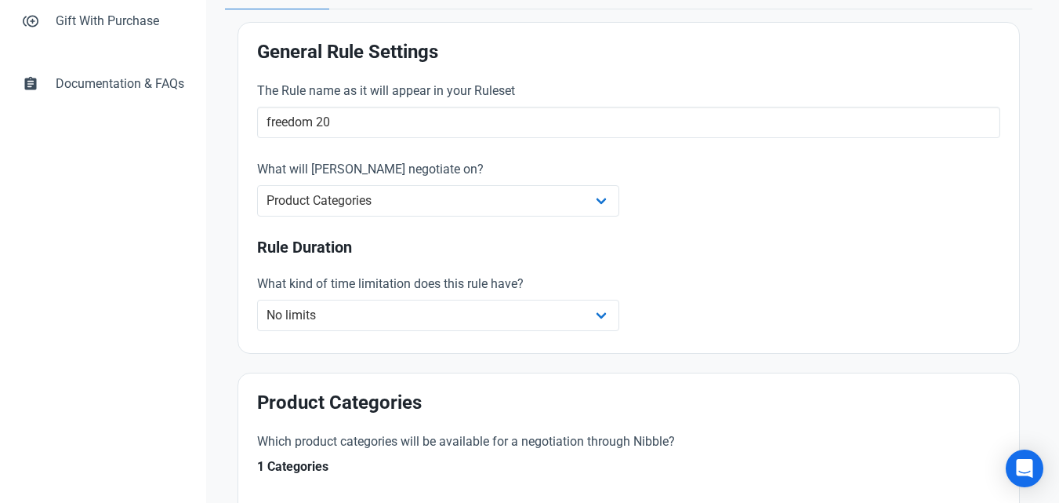
click at [739, 226] on div "The Rule name as it will appear in your Ruleset freedom 20 What will [PERSON_NA…" at bounding box center [629, 208] width 762 height 272
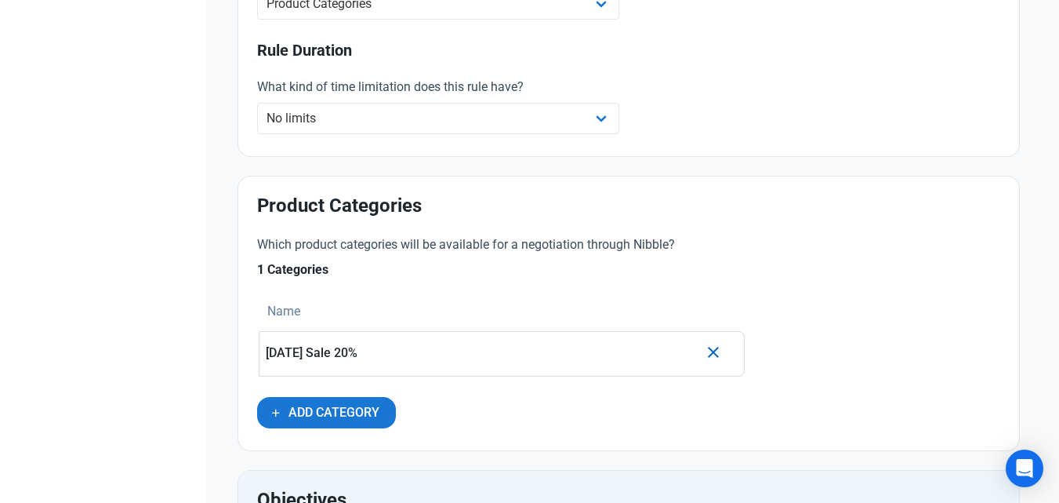
scroll to position [605, 0]
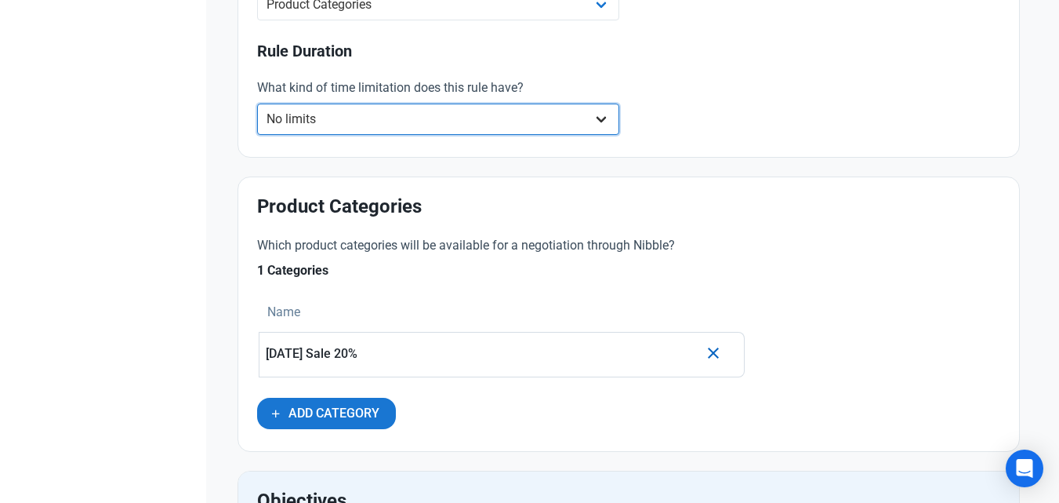
click at [524, 128] on select "No limits Date range Recurring date/time" at bounding box center [438, 119] width 362 height 31
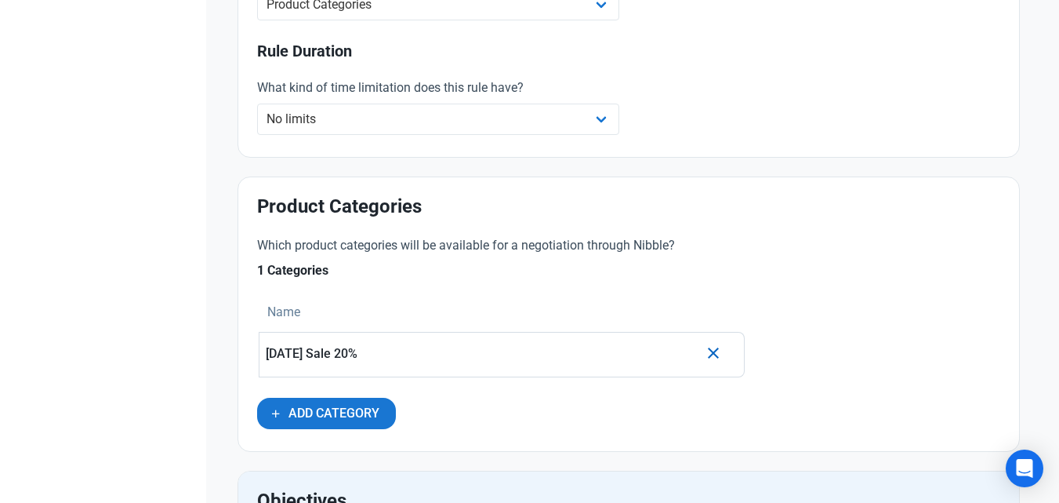
click at [689, 144] on div "What kind of time limitation does this rule have? No limits Date range Recurrin…" at bounding box center [629, 108] width 762 height 78
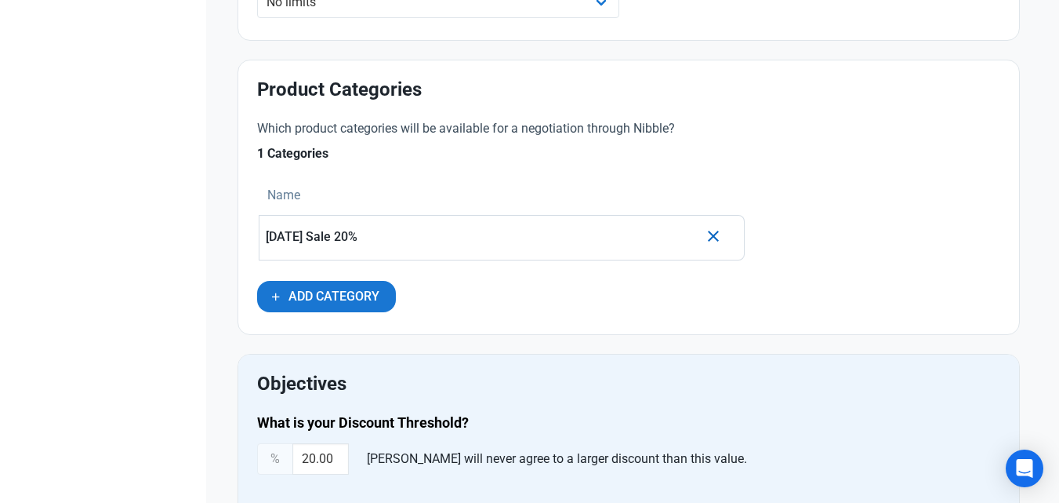
scroll to position [741, 0]
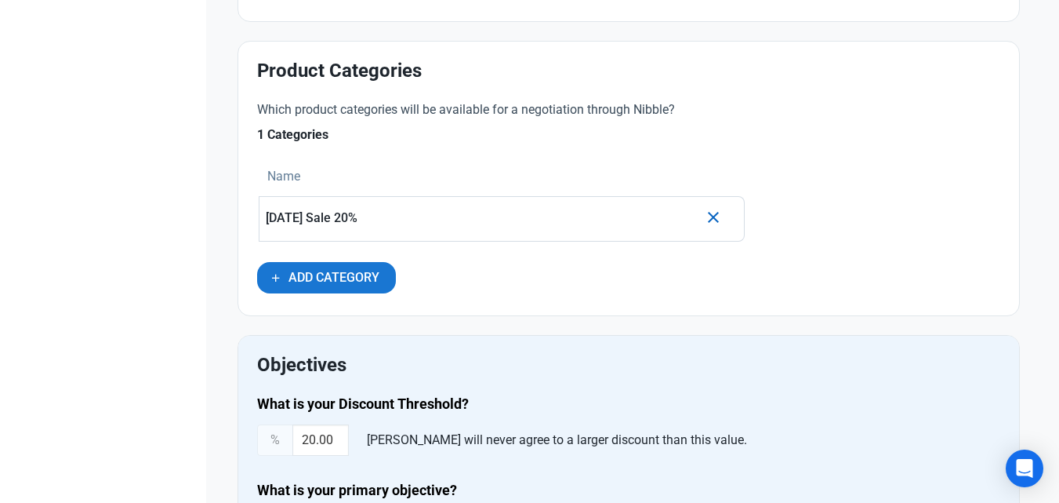
click at [420, 234] on div "[DATE] Sale 20%" at bounding box center [482, 219] width 433 height 35
click at [464, 224] on p "[DATE] Sale 20%" at bounding box center [482, 218] width 433 height 14
click at [366, 214] on p "[DATE] Sale 20%" at bounding box center [482, 218] width 433 height 14
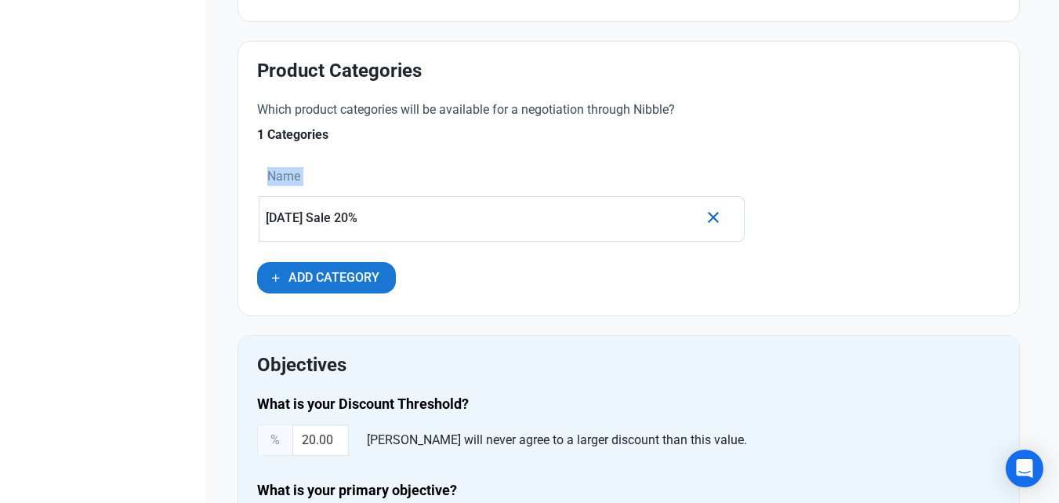
click at [366, 214] on p "[DATE] Sale 20%" at bounding box center [482, 218] width 433 height 14
copy thead "Name"
